Goal: Task Accomplishment & Management: Manage account settings

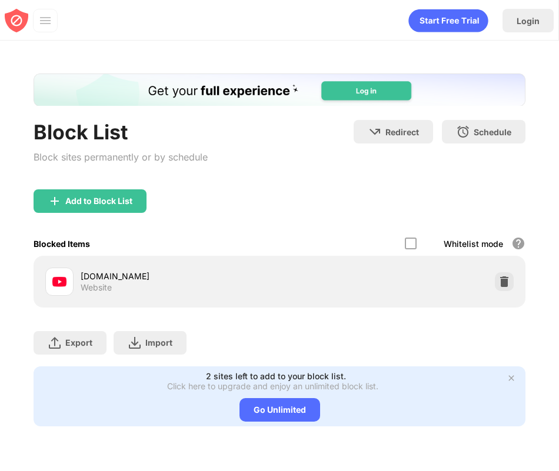
click at [510, 377] on img at bounding box center [510, 377] width 9 height 9
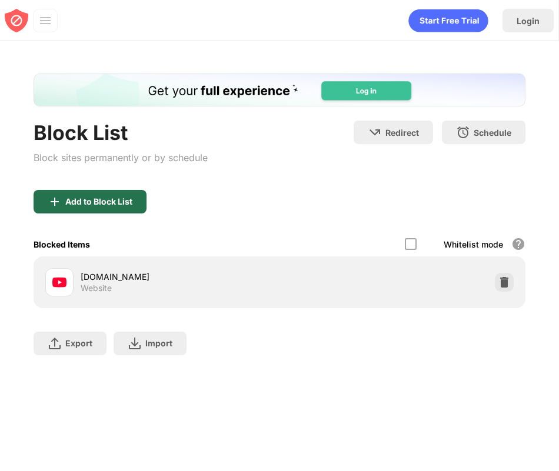
click at [138, 206] on div "Add to Block List" at bounding box center [90, 202] width 113 height 24
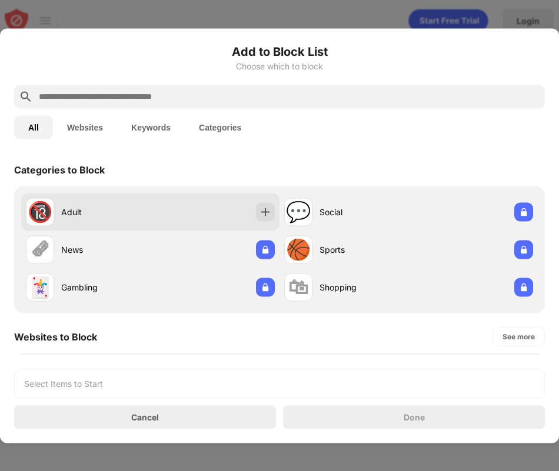
click at [72, 209] on div "Adult" at bounding box center [105, 212] width 89 height 12
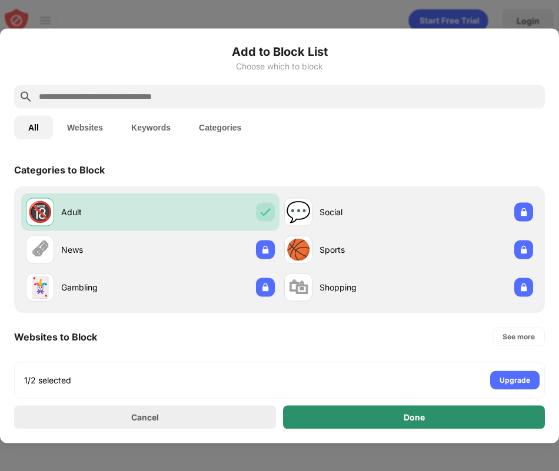
click at [371, 410] on div "Done" at bounding box center [414, 417] width 262 height 24
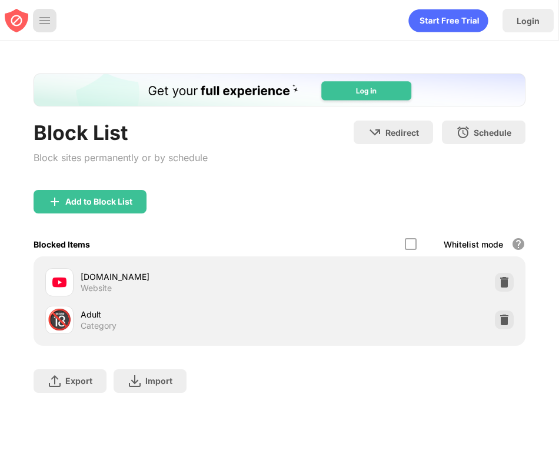
click at [46, 21] on img at bounding box center [45, 21] width 12 height 12
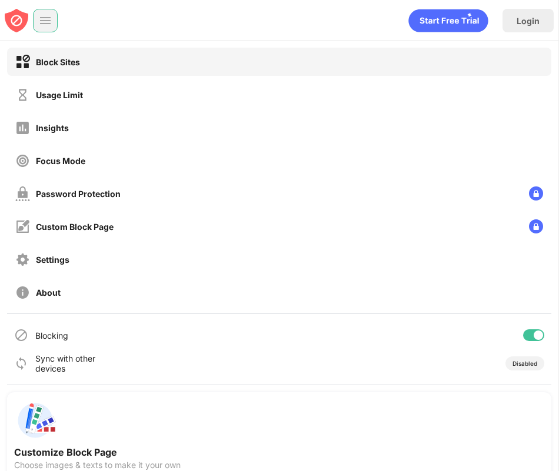
click at [46, 21] on img at bounding box center [45, 21] width 12 height 12
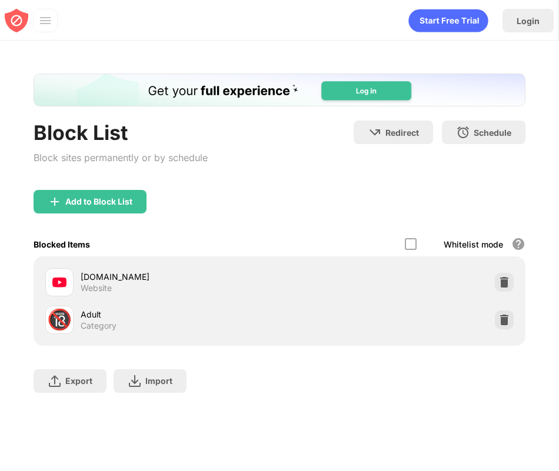
click at [46, 21] on img at bounding box center [45, 21] width 12 height 12
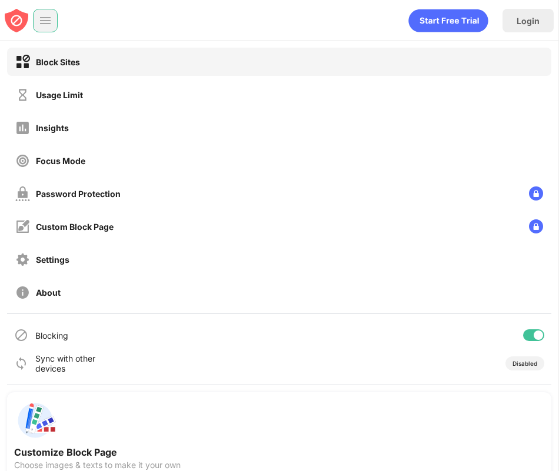
click at [46, 21] on img at bounding box center [45, 21] width 12 height 12
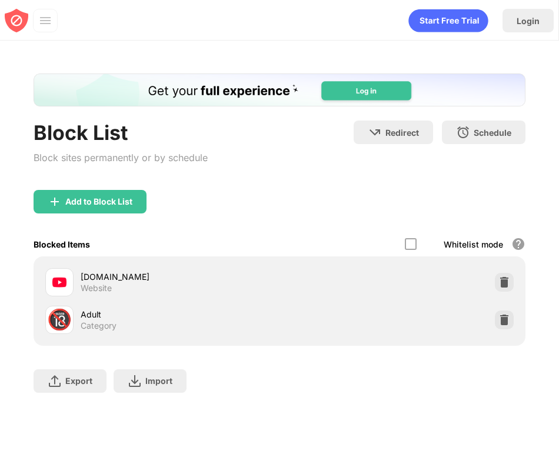
click at [46, 21] on img at bounding box center [45, 21] width 12 height 12
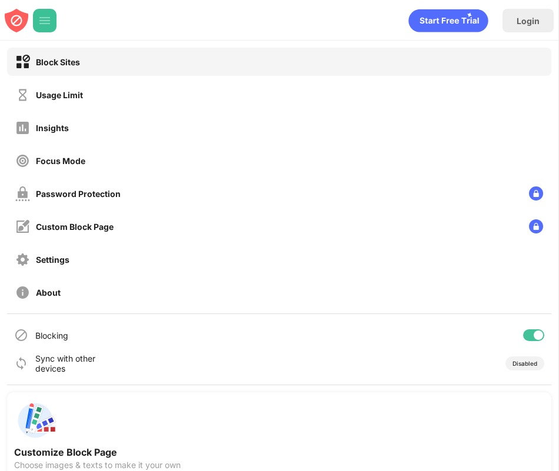
click at [44, 16] on img at bounding box center [45, 21] width 12 height 12
